Goal: Task Accomplishment & Management: Manage account settings

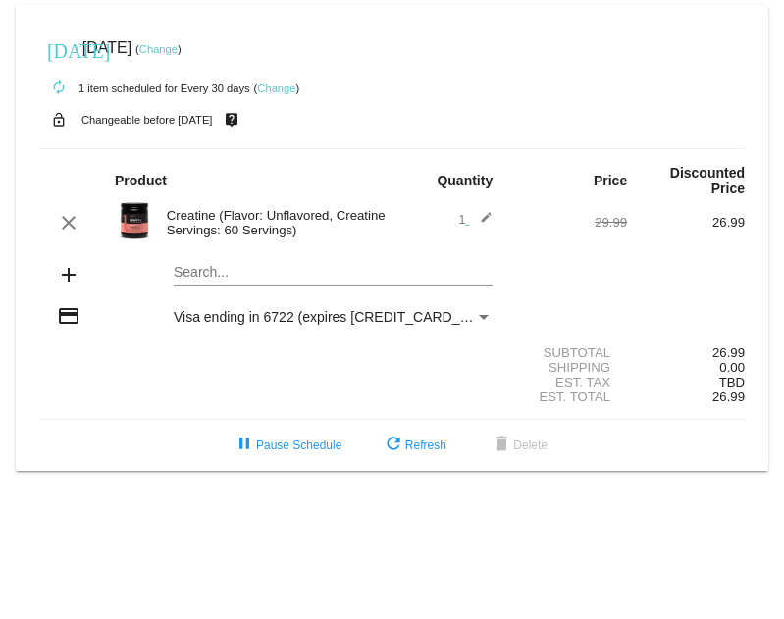
click at [198, 122] on small "Changeable before [DATE]" at bounding box center [147, 120] width 132 height 12
click at [271, 85] on link "Change" at bounding box center [276, 88] width 38 height 12
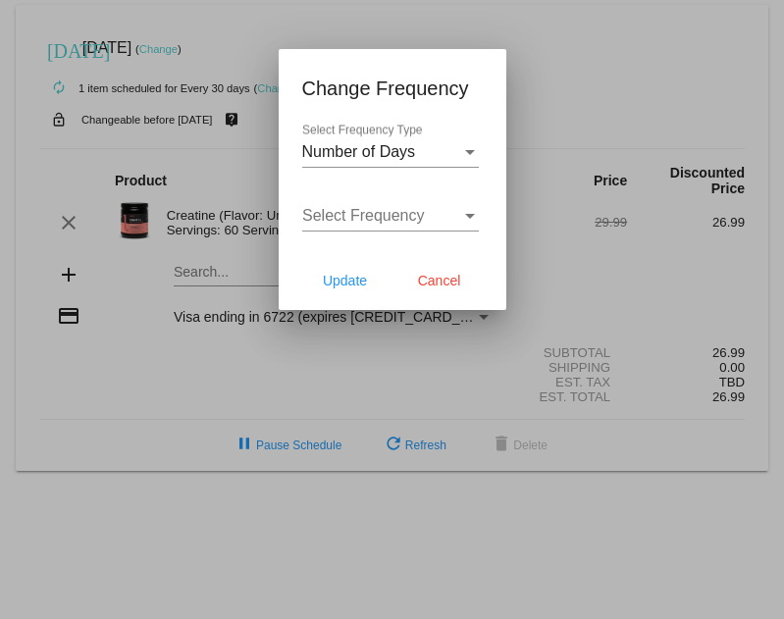
click at [354, 164] on div "Number of Days Select Frequency Type" at bounding box center [390, 146] width 177 height 44
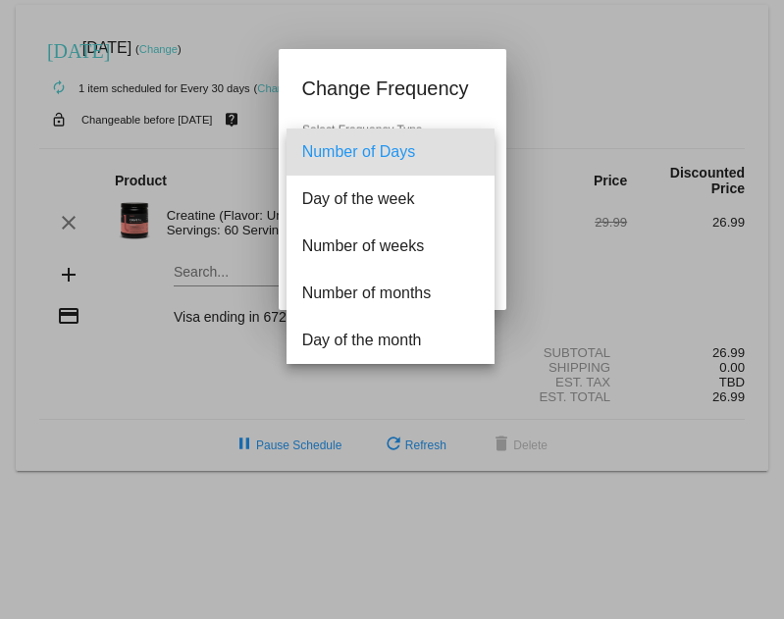
click at [408, 63] on div at bounding box center [392, 309] width 784 height 619
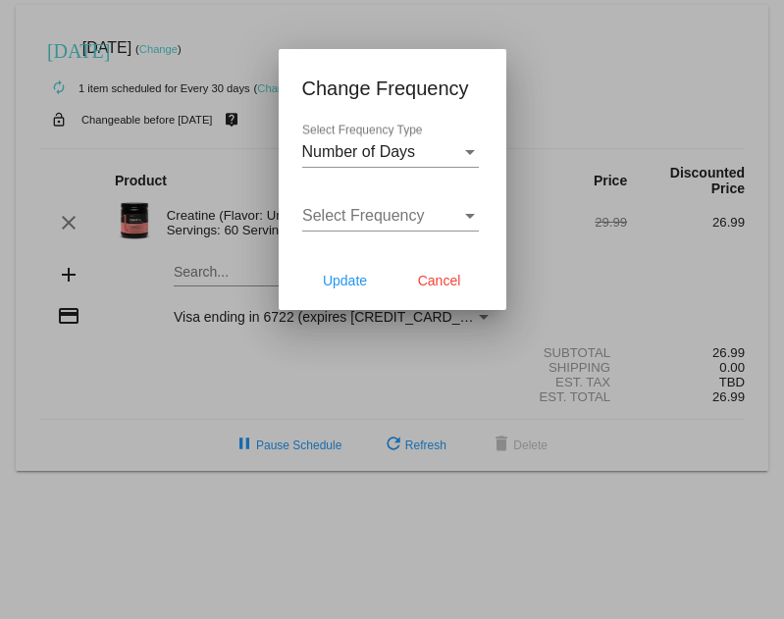
click at [434, 215] on div "Select Frequency" at bounding box center [381, 216] width 159 height 18
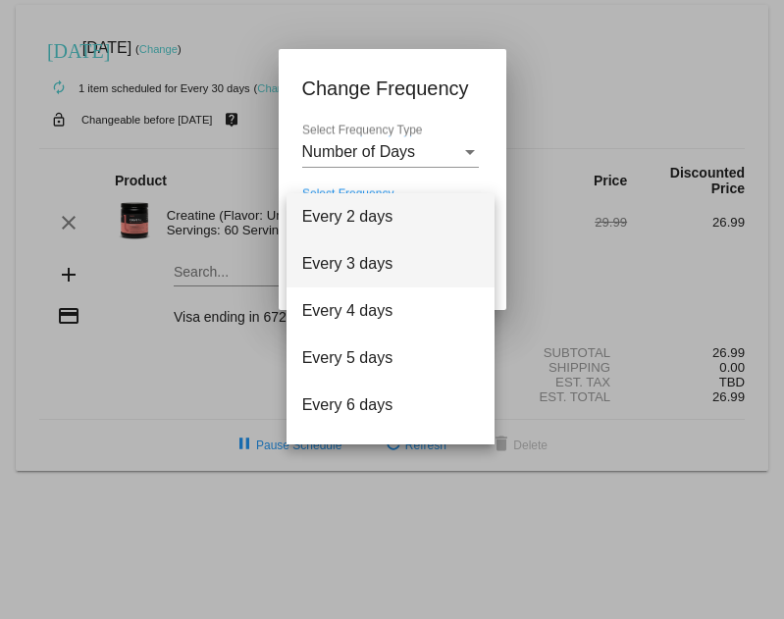
scroll to position [79, 0]
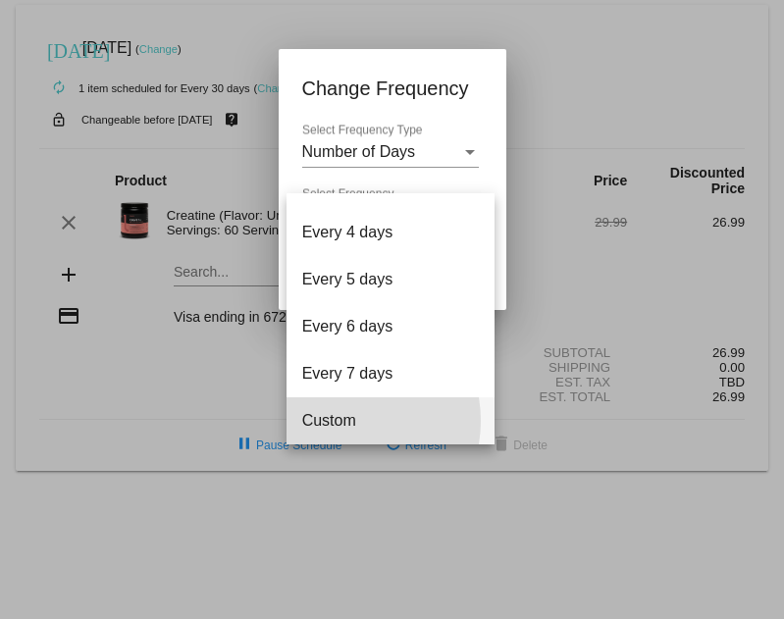
click at [336, 421] on span "Custom" at bounding box center [390, 421] width 177 height 47
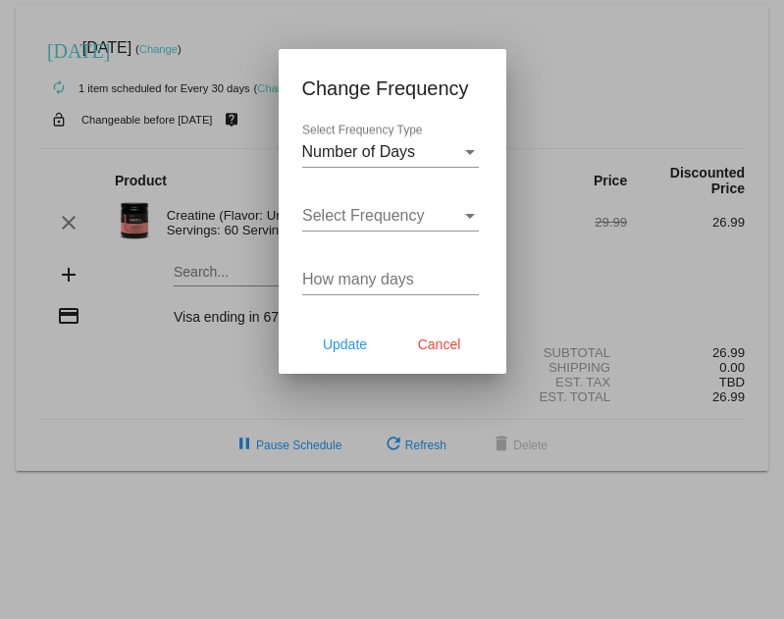
click at [347, 230] on div "Select Frequency Select Frequency" at bounding box center [390, 209] width 177 height 44
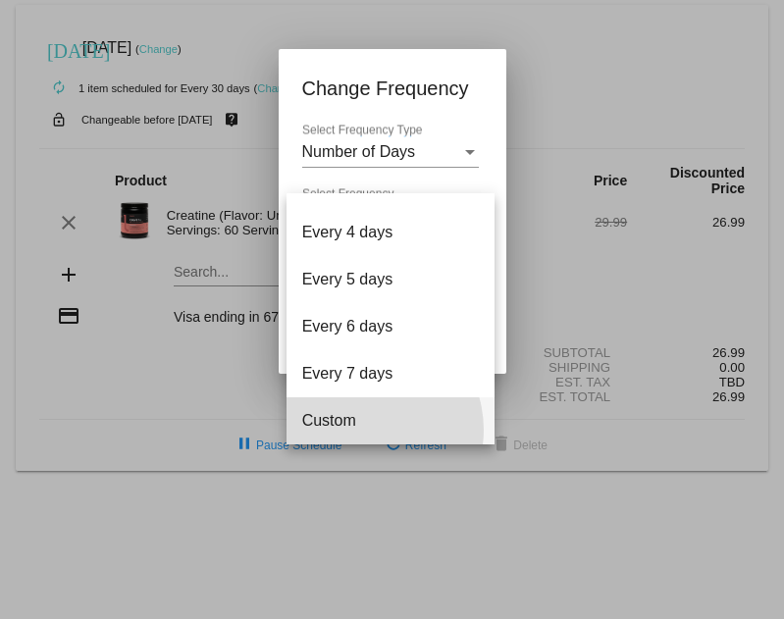
click at [365, 430] on span "Custom" at bounding box center [390, 421] width 177 height 47
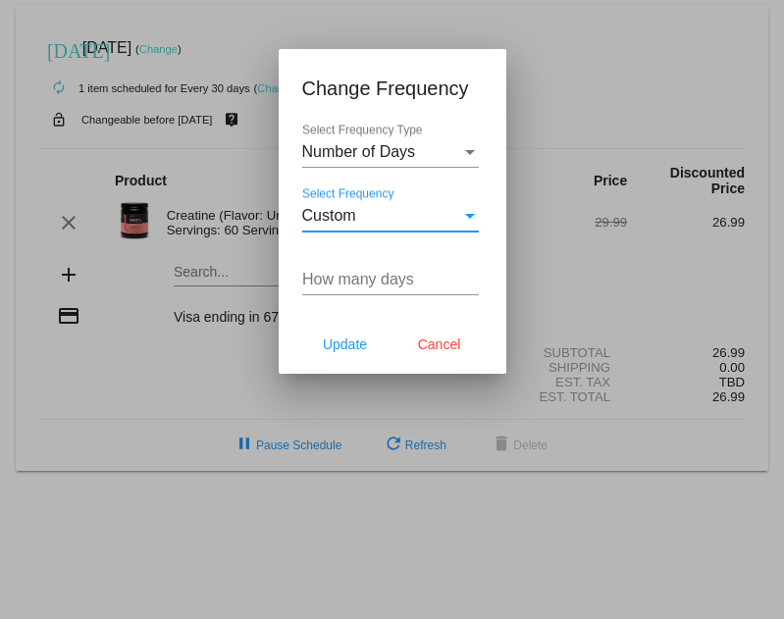
click at [353, 278] on input "How many days" at bounding box center [390, 280] width 177 height 18
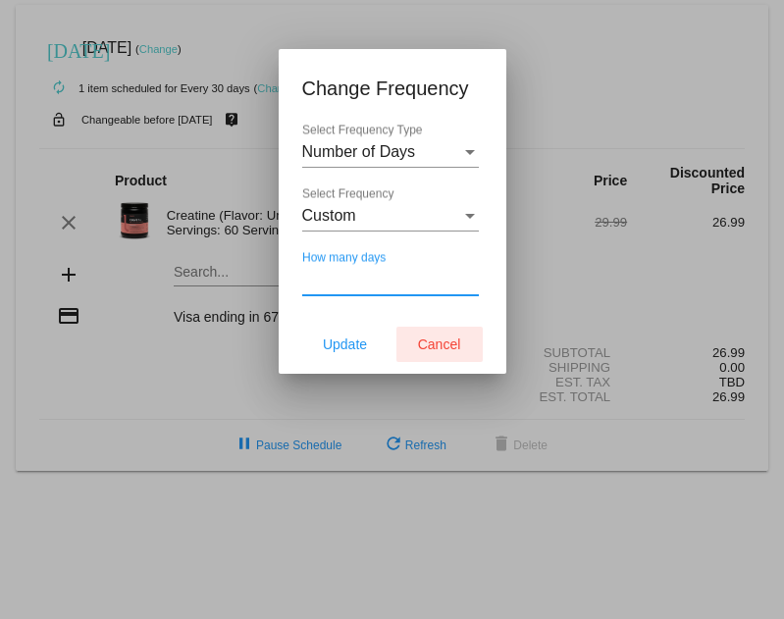
click at [438, 350] on span "Cancel" at bounding box center [439, 345] width 43 height 16
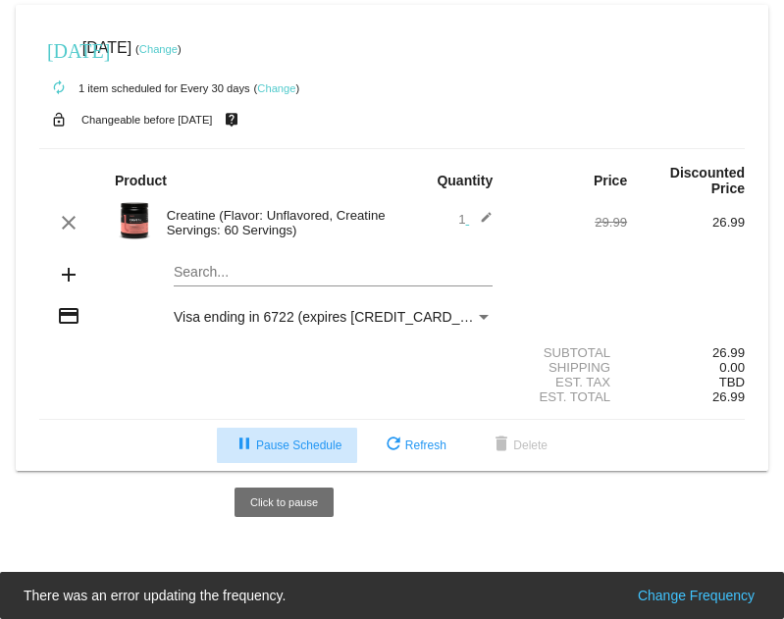
click at [302, 442] on span "pause Pause Schedule" at bounding box center [287, 446] width 109 height 14
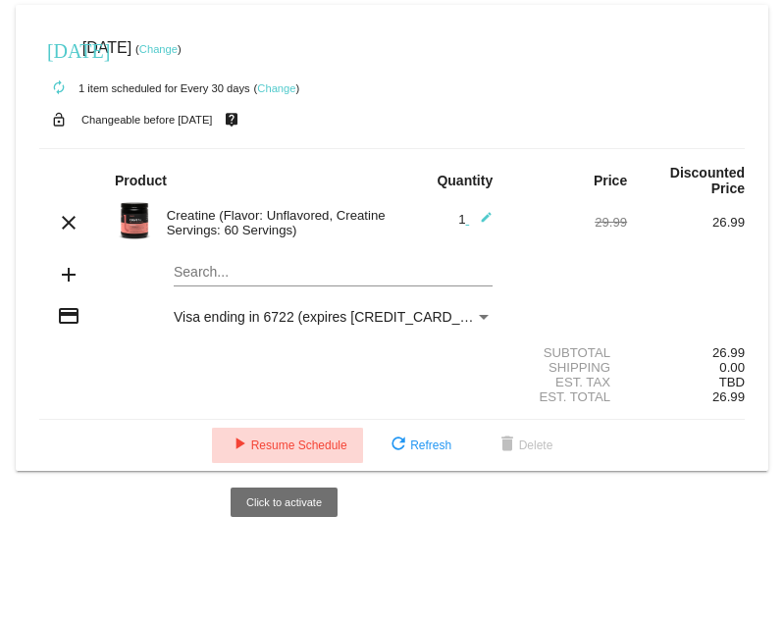
click at [271, 439] on button "play_arrow Resume Schedule" at bounding box center [287, 445] width 151 height 35
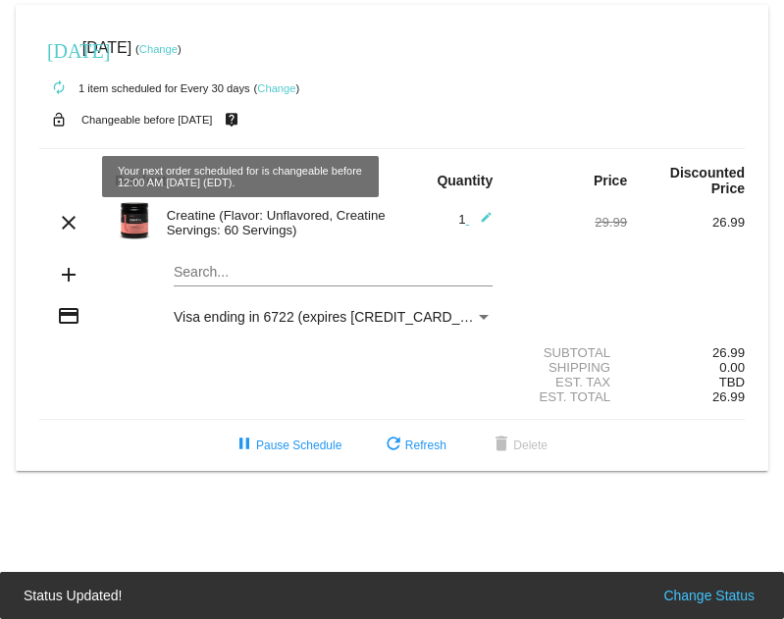
click at [287, 85] on link "Change" at bounding box center [276, 88] width 38 height 12
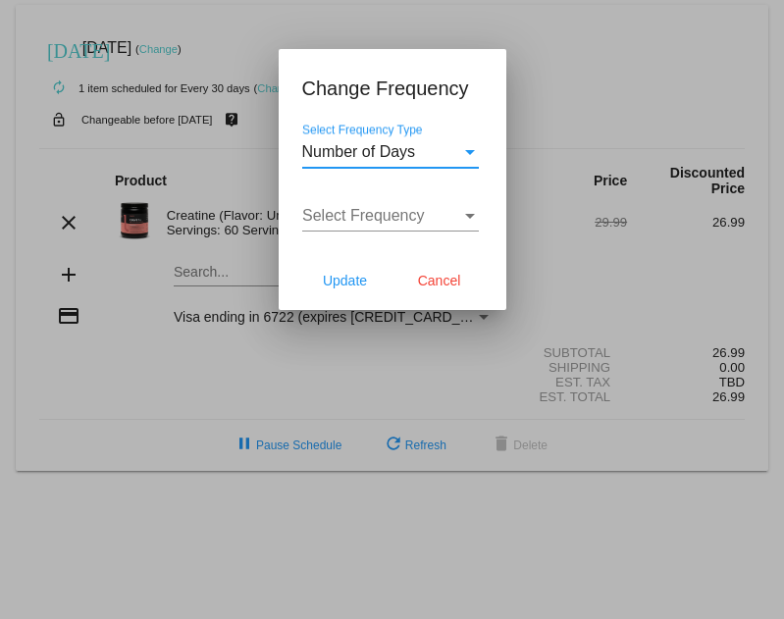
click at [390, 147] on span "Number of Days" at bounding box center [359, 151] width 114 height 17
click at [369, 148] on span "Number of Days" at bounding box center [359, 151] width 114 height 17
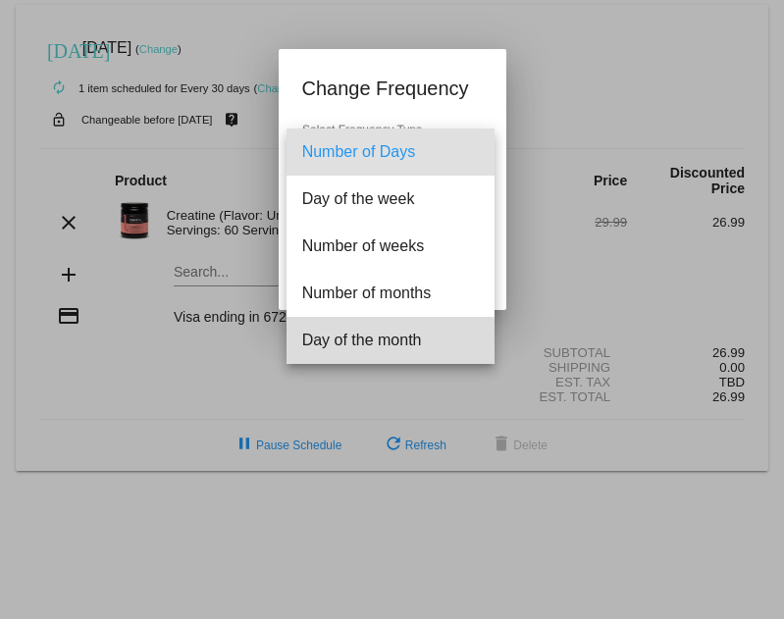
click at [371, 343] on span "Day of the month" at bounding box center [390, 340] width 177 height 47
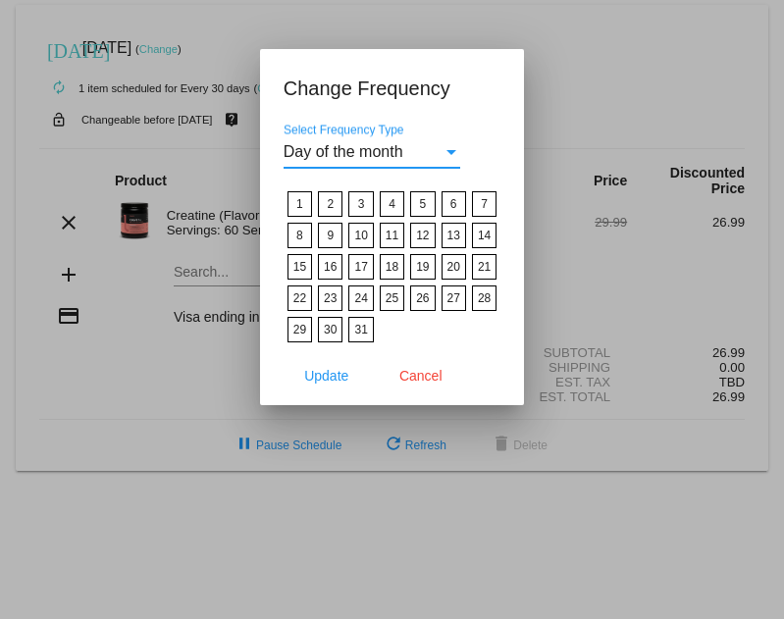
click at [389, 160] on span "Day of the month" at bounding box center [344, 151] width 120 height 17
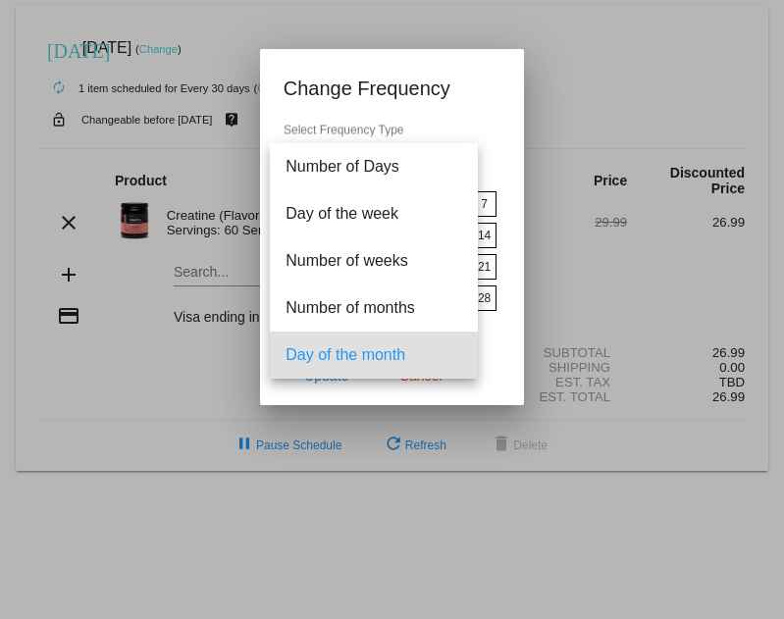
click at [450, 401] on div at bounding box center [392, 309] width 784 height 619
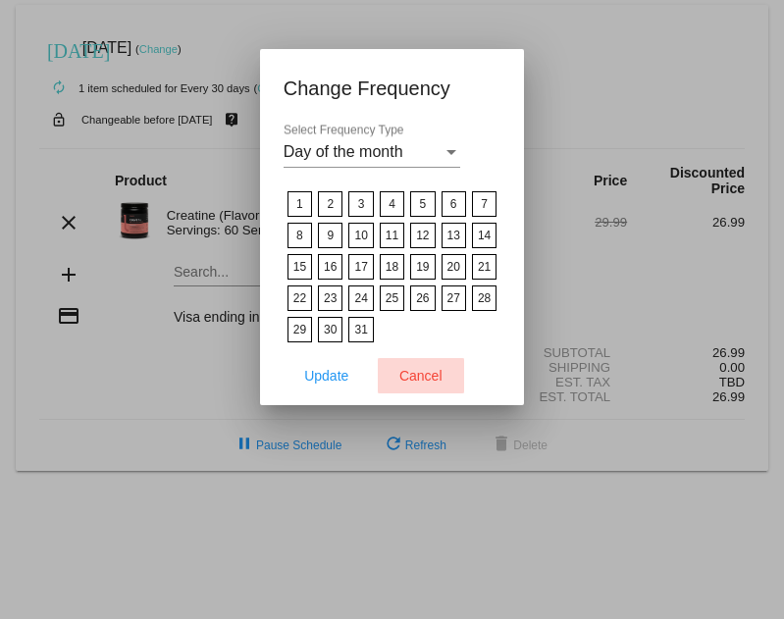
click at [440, 368] on span "Cancel" at bounding box center [421, 376] width 43 height 16
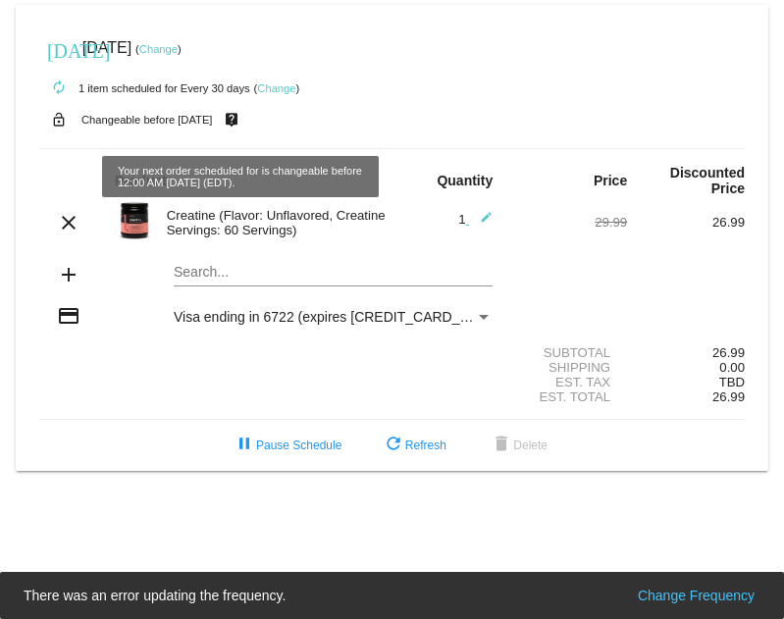
click at [243, 117] on mat-icon "live_help" at bounding box center [232, 120] width 24 height 26
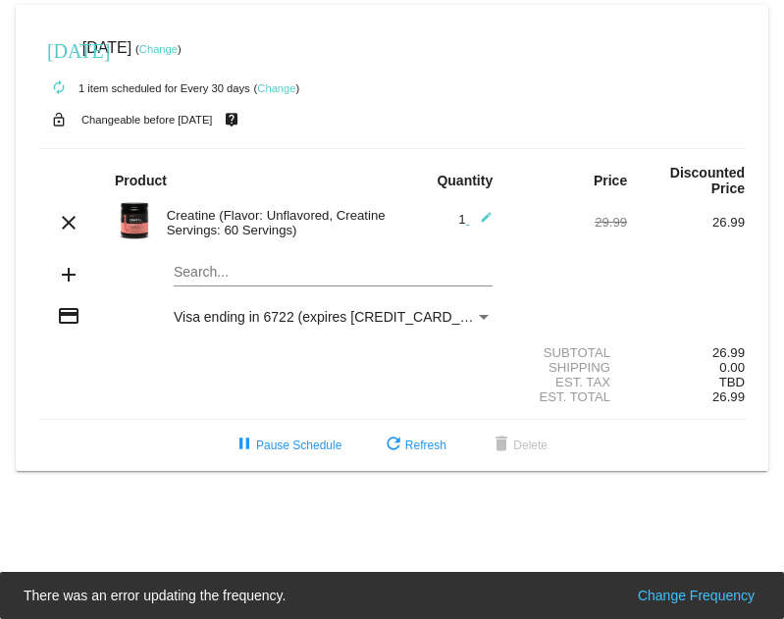
click at [283, 89] on link "Change" at bounding box center [276, 88] width 38 height 12
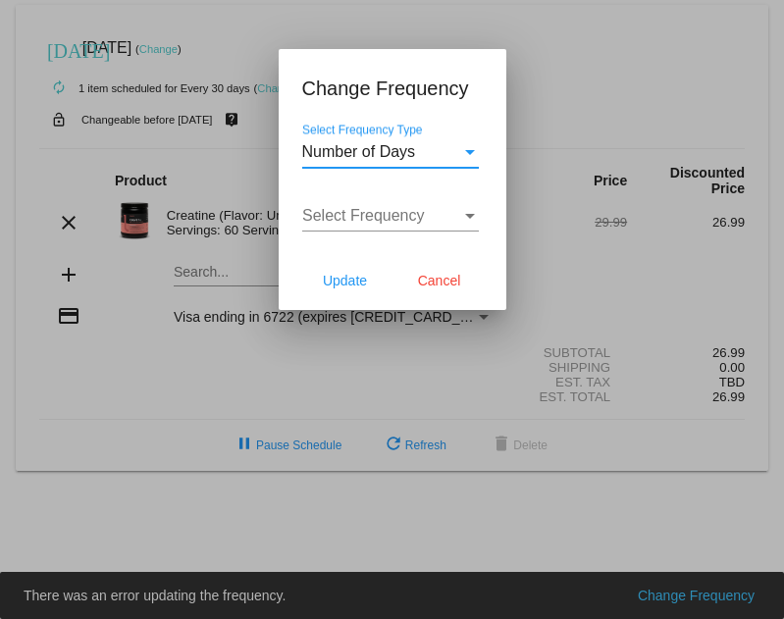
click at [356, 232] on div at bounding box center [390, 231] width 177 height 1
click at [365, 201] on div "Select Frequency Select Frequency" at bounding box center [390, 209] width 177 height 44
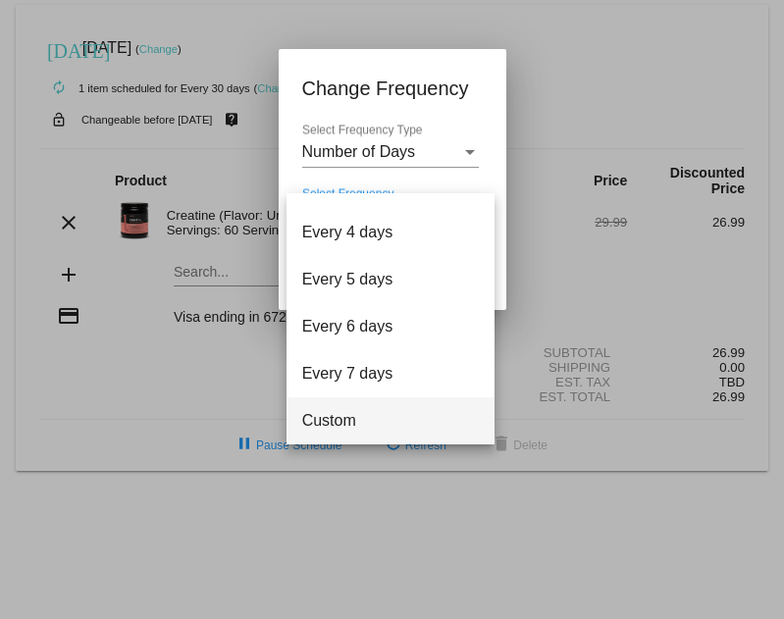
click at [369, 424] on span "Custom" at bounding box center [390, 421] width 177 height 47
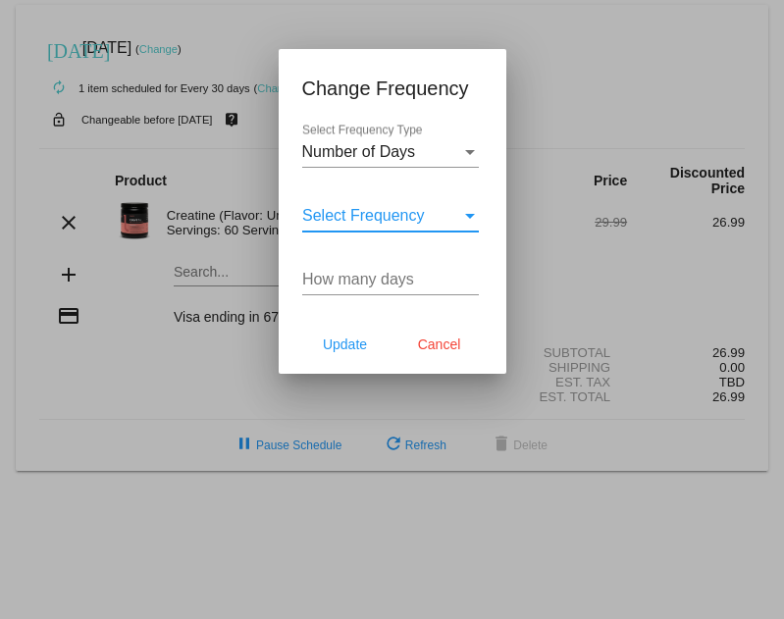
click at [371, 280] on input "How many days" at bounding box center [390, 280] width 177 height 18
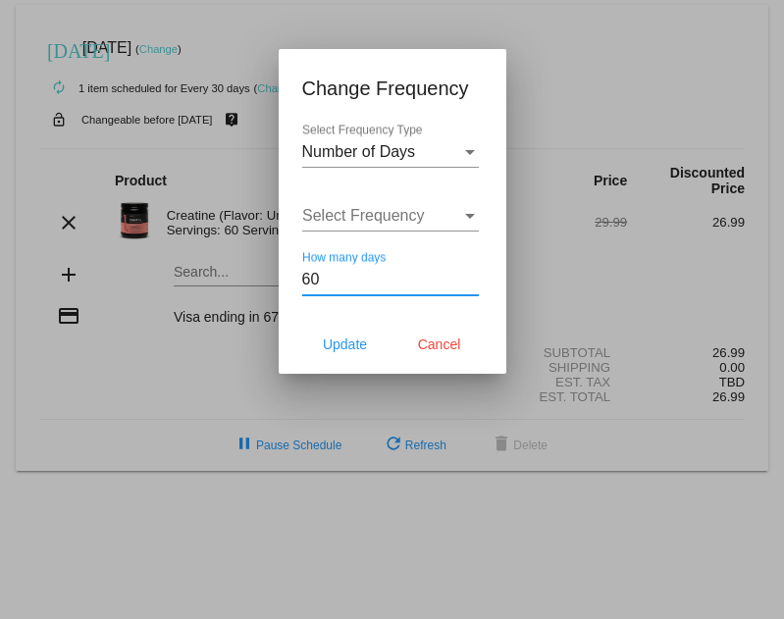
type input "6"
type input "45"
click at [351, 337] on span "Update" at bounding box center [345, 345] width 44 height 16
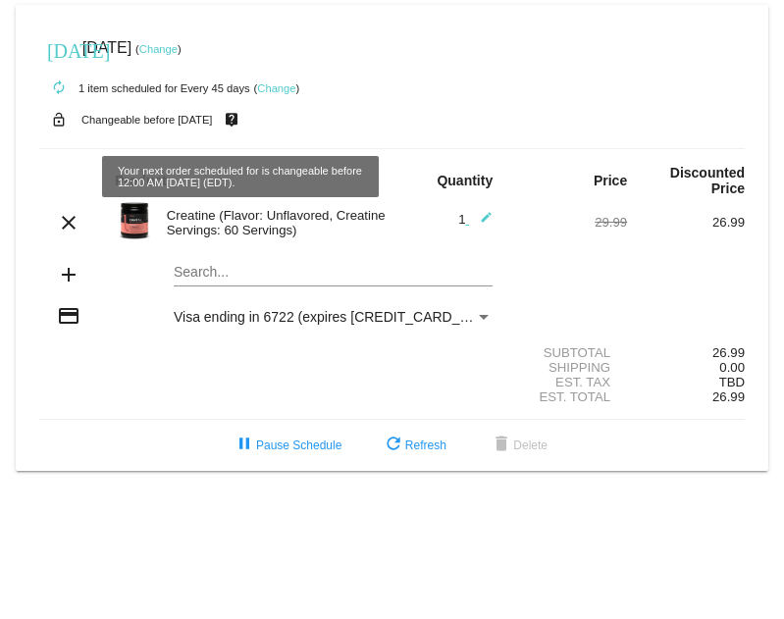
click at [178, 46] on link "Change" at bounding box center [158, 49] width 38 height 12
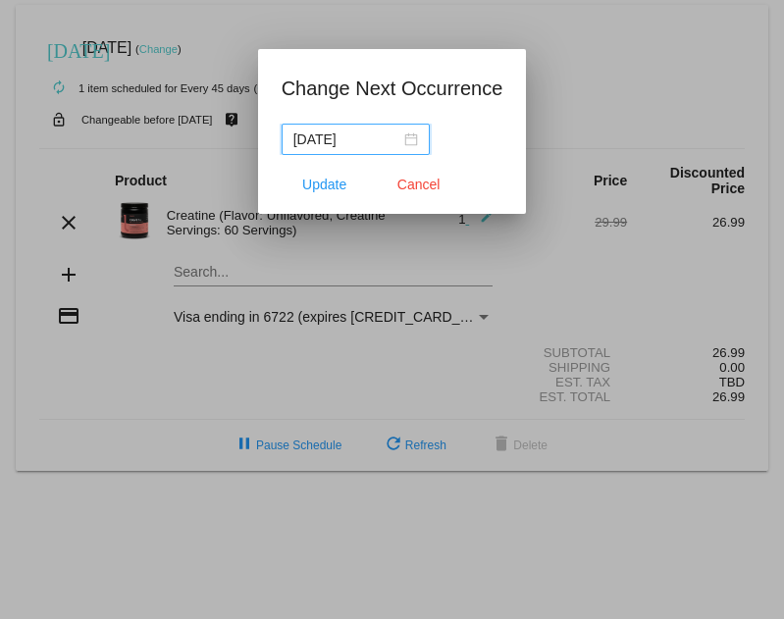
click at [365, 129] on input "[DATE]" at bounding box center [346, 140] width 107 height 22
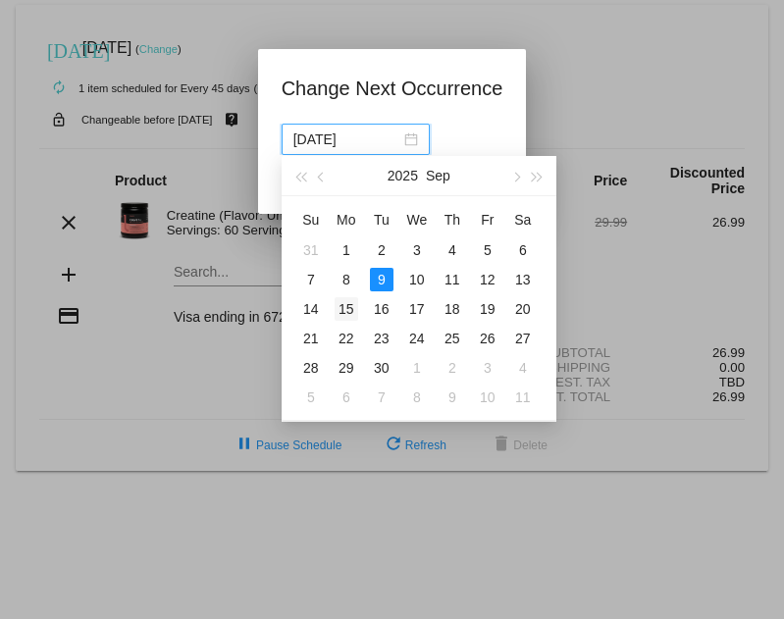
click at [355, 318] on div "15" at bounding box center [347, 309] width 24 height 24
type input "[DATE]"
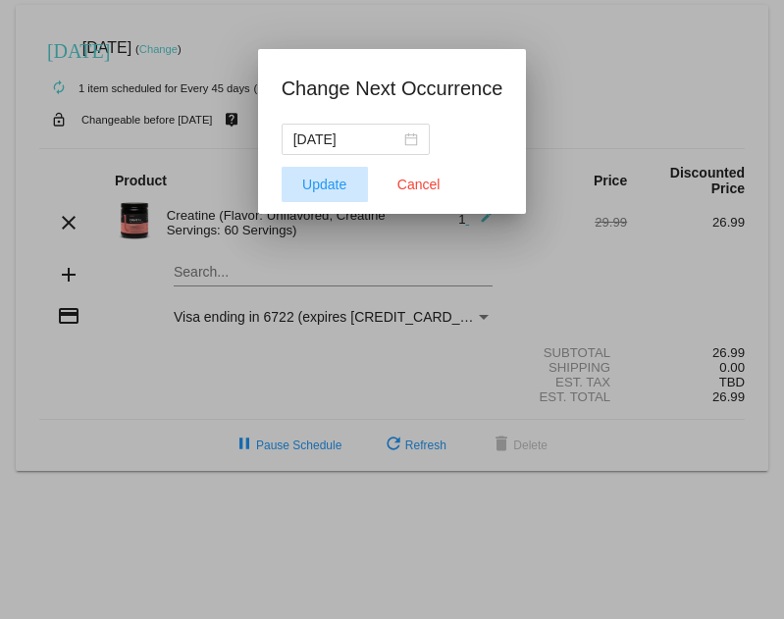
click at [308, 186] on span "Update" at bounding box center [324, 185] width 44 height 16
